Goal: Task Accomplishment & Management: Use online tool/utility

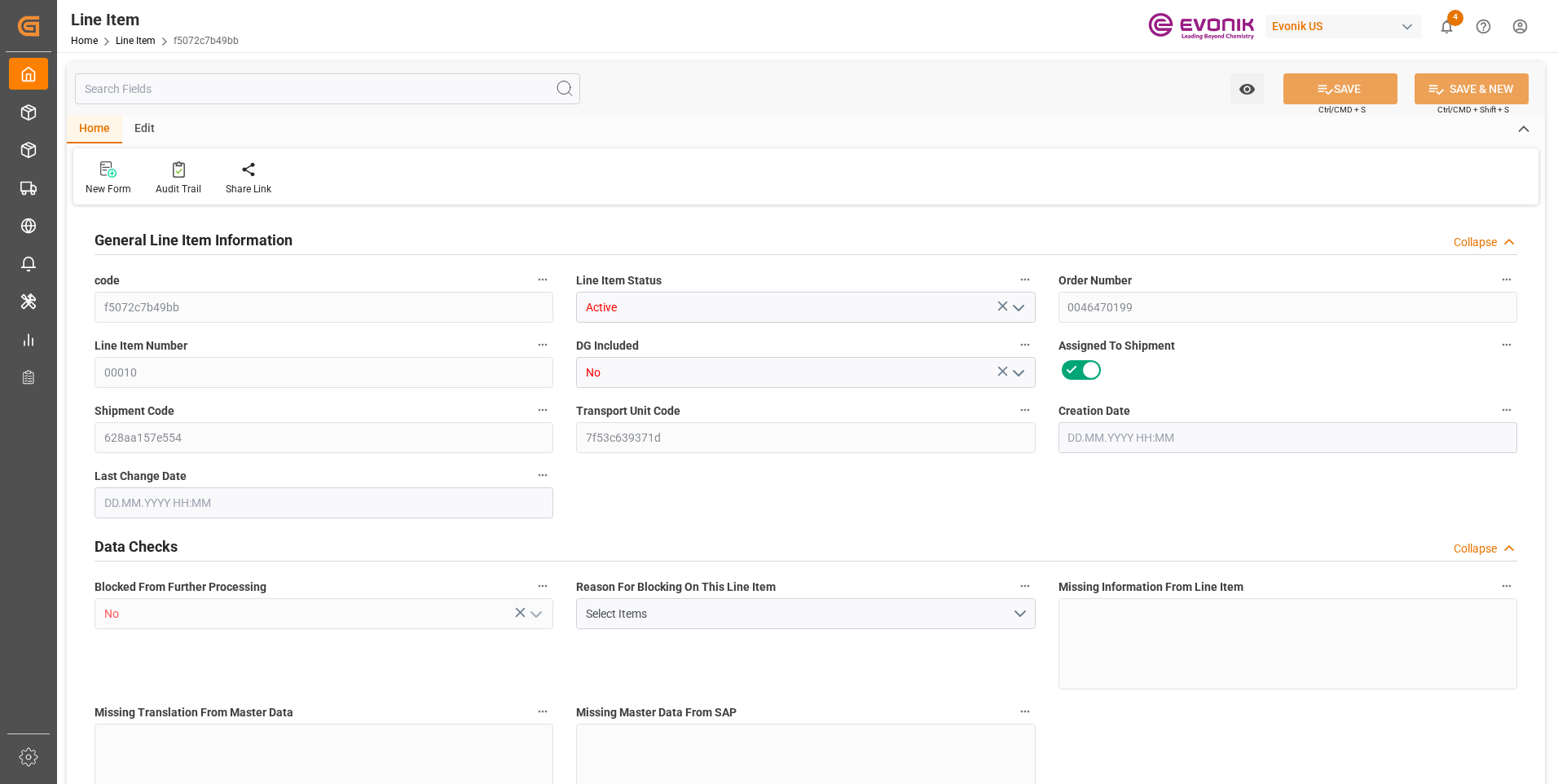
type input "16"
type input "16928"
type input "16000"
type input "23.152"
type input "16"
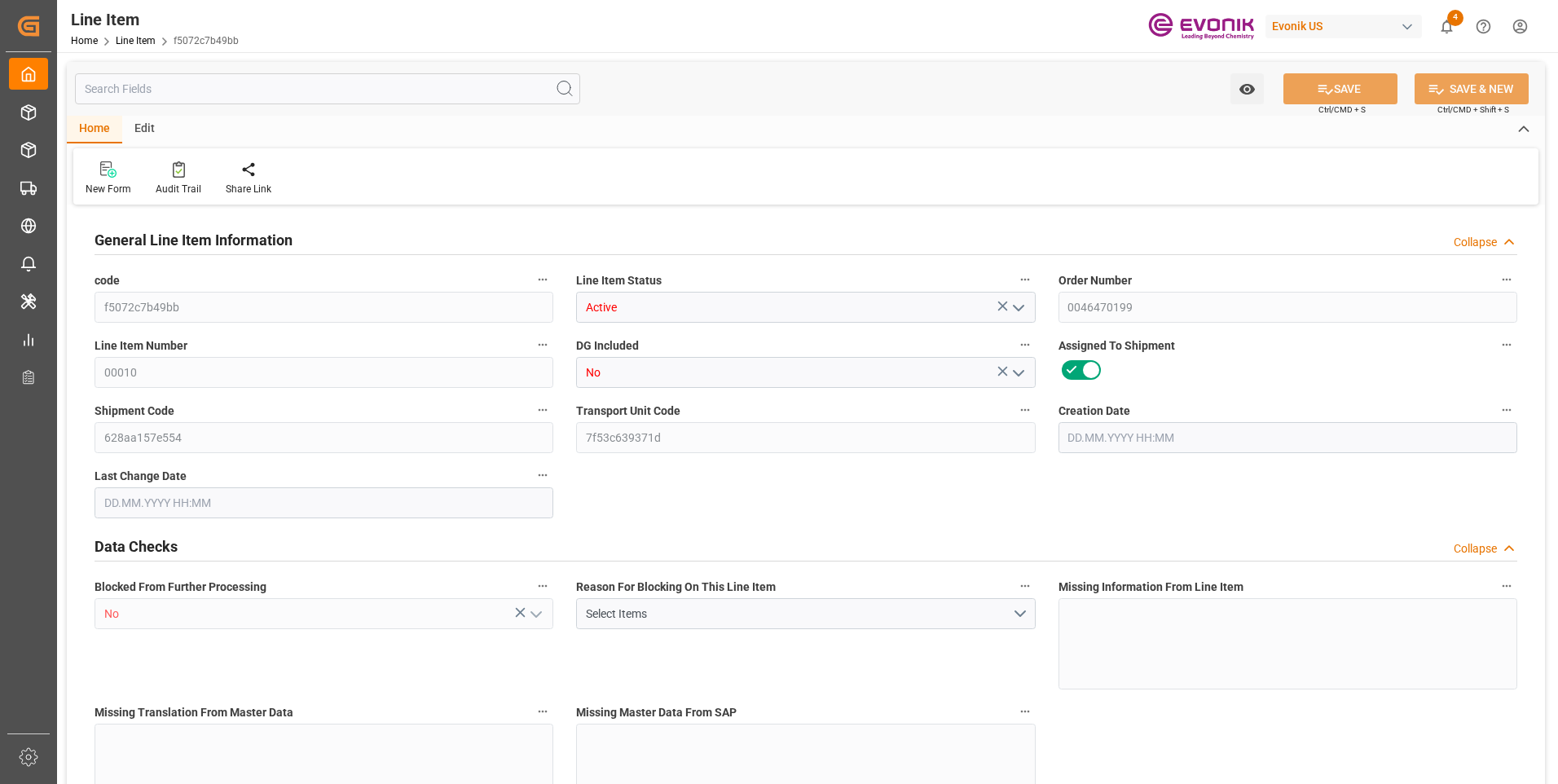
type input "75200"
type input "16"
type input "16000"
type input "16928"
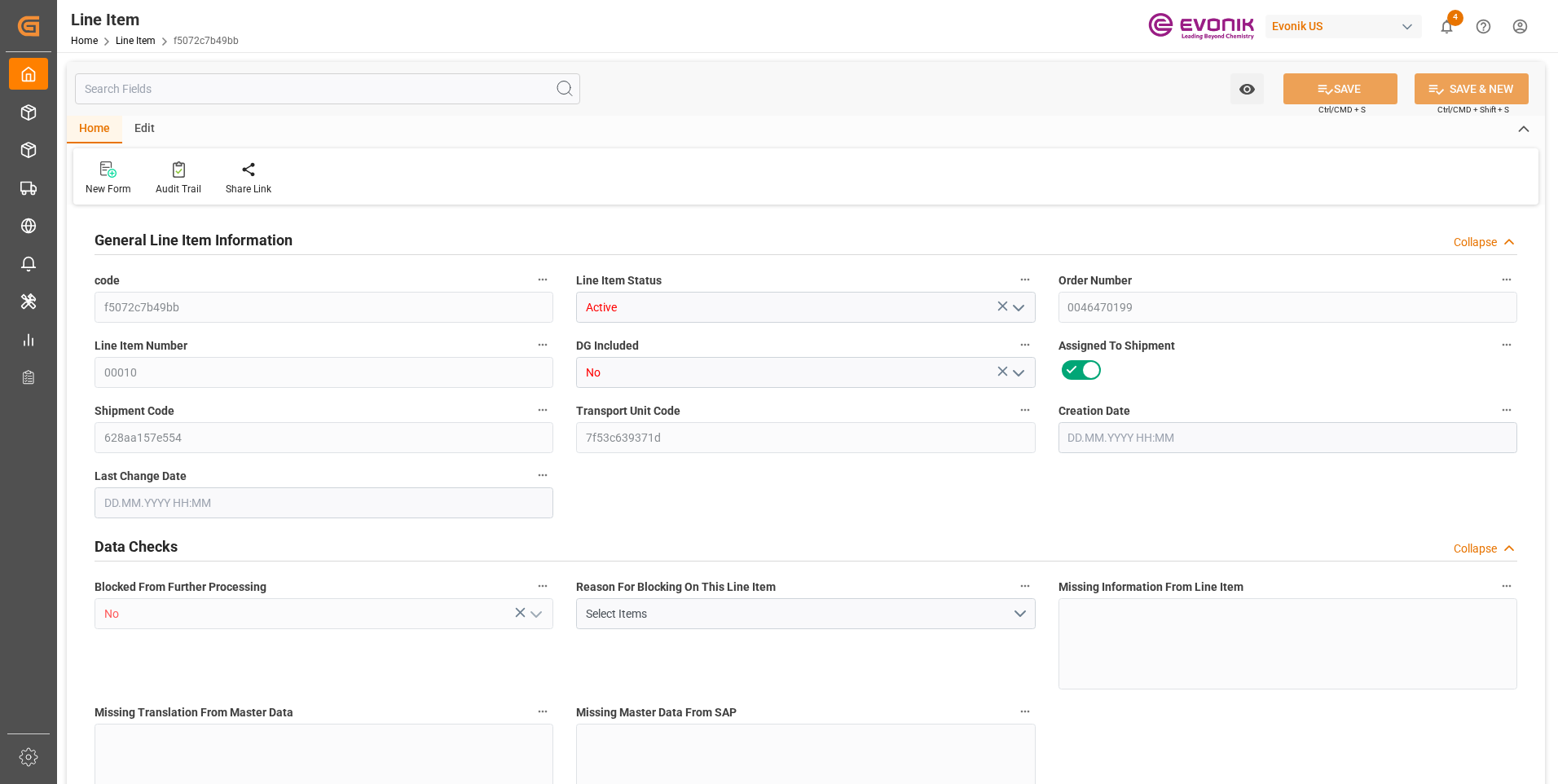
type input "16928"
type input "16000"
type input "23.152"
type input "23152"
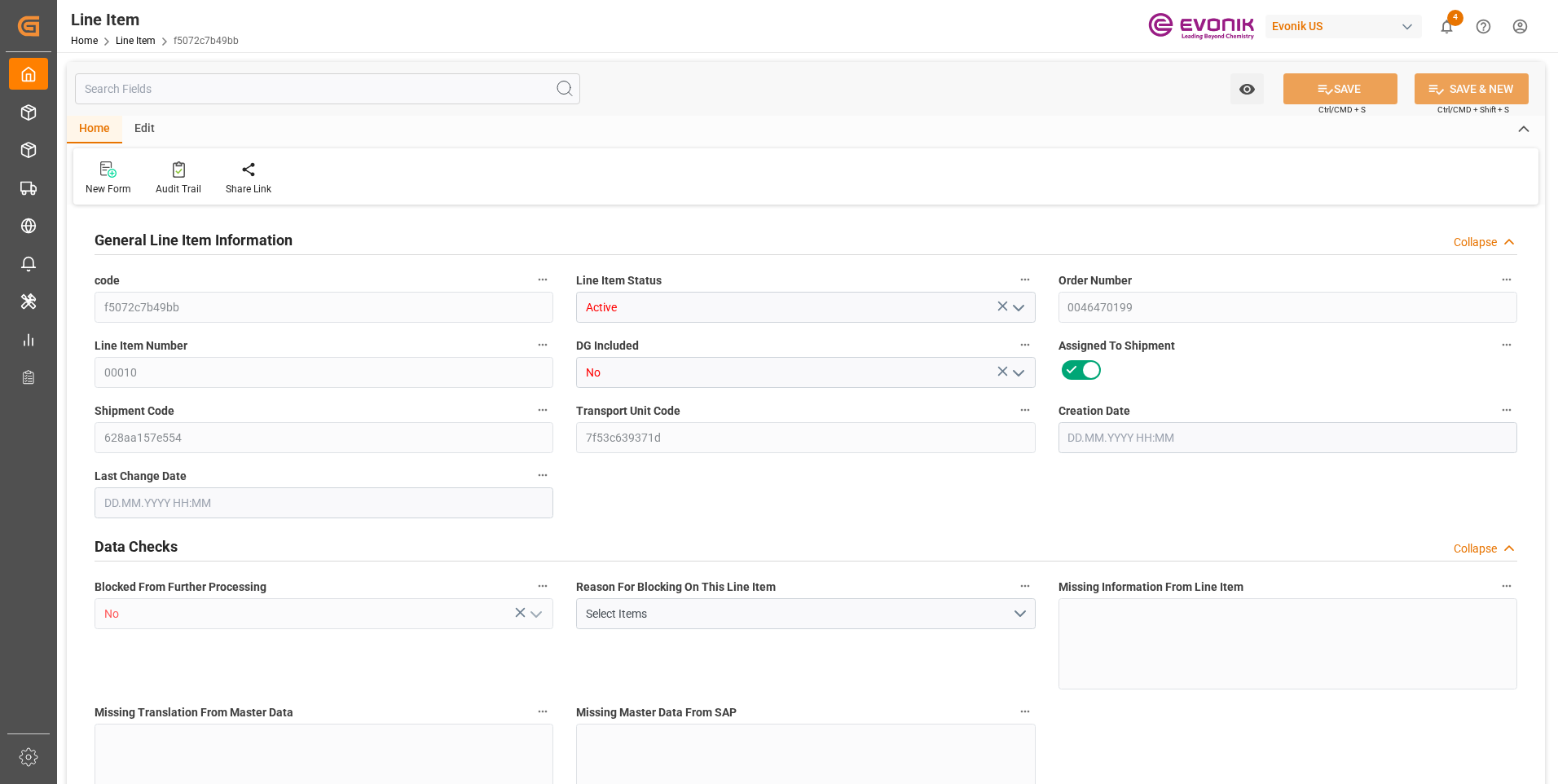
type input "0"
type input "[DATE] 12:27"
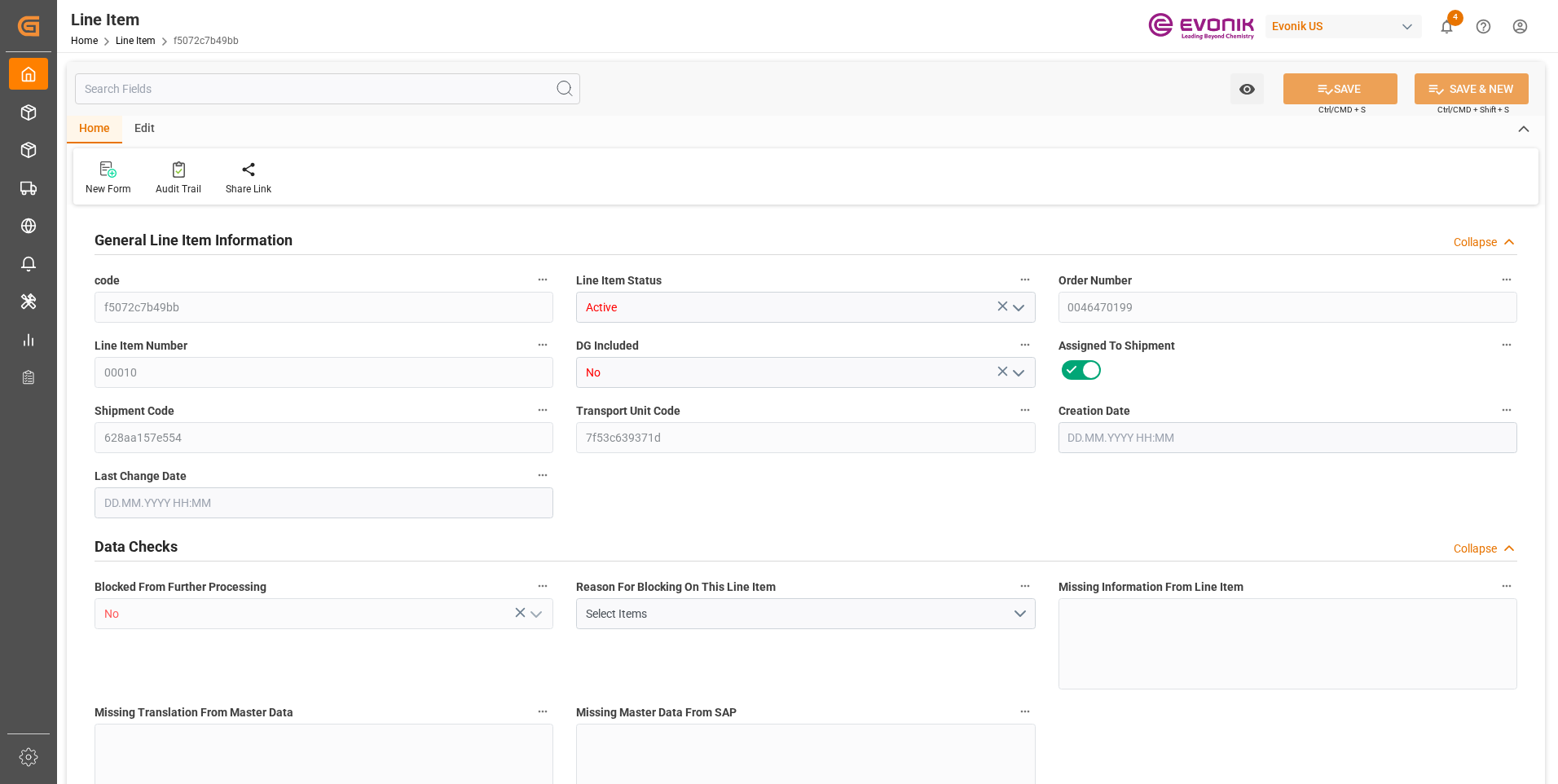
type input "[DATE] 03:05"
type input "[DATE]"
